Goal: Transaction & Acquisition: Purchase product/service

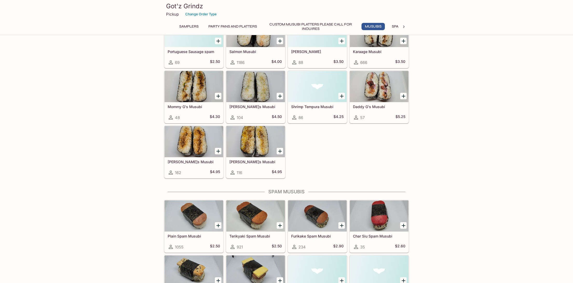
scroll to position [442, 0]
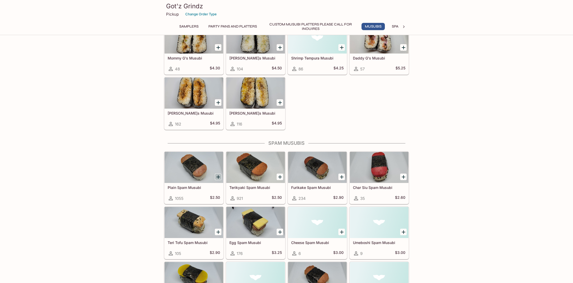
click at [217, 178] on icon "Add Plain Spam Musubi" at bounding box center [218, 177] width 6 height 6
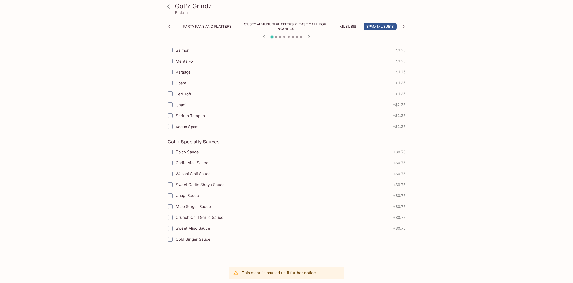
scroll to position [369, 0]
click at [169, 104] on input "Unagi" at bounding box center [170, 102] width 10 height 10
checkbox input "false"
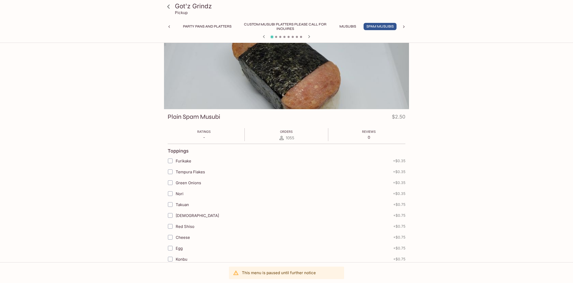
scroll to position [0, 0]
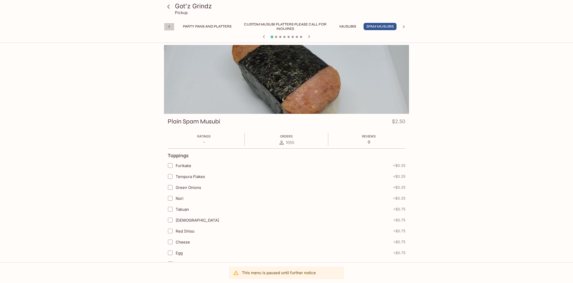
click at [170, 27] on icon at bounding box center [169, 26] width 5 height 5
click at [192, 28] on button "Samplers" at bounding box center [189, 26] width 25 height 7
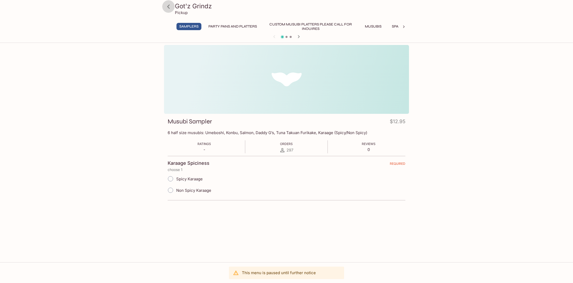
click at [168, 6] on icon at bounding box center [168, 6] width 3 height 4
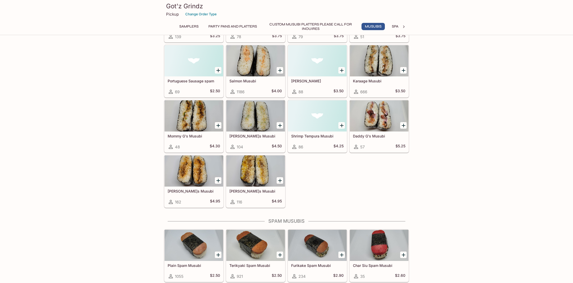
scroll to position [234, 0]
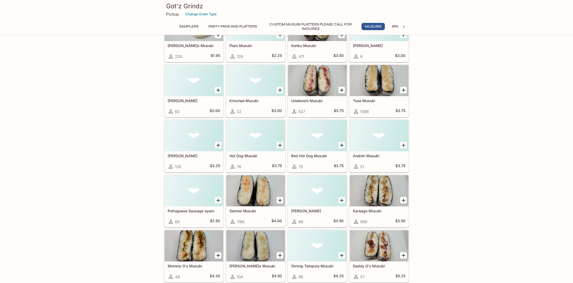
click at [329, 77] on div at bounding box center [317, 80] width 59 height 31
